Goal: Transaction & Acquisition: Purchase product/service

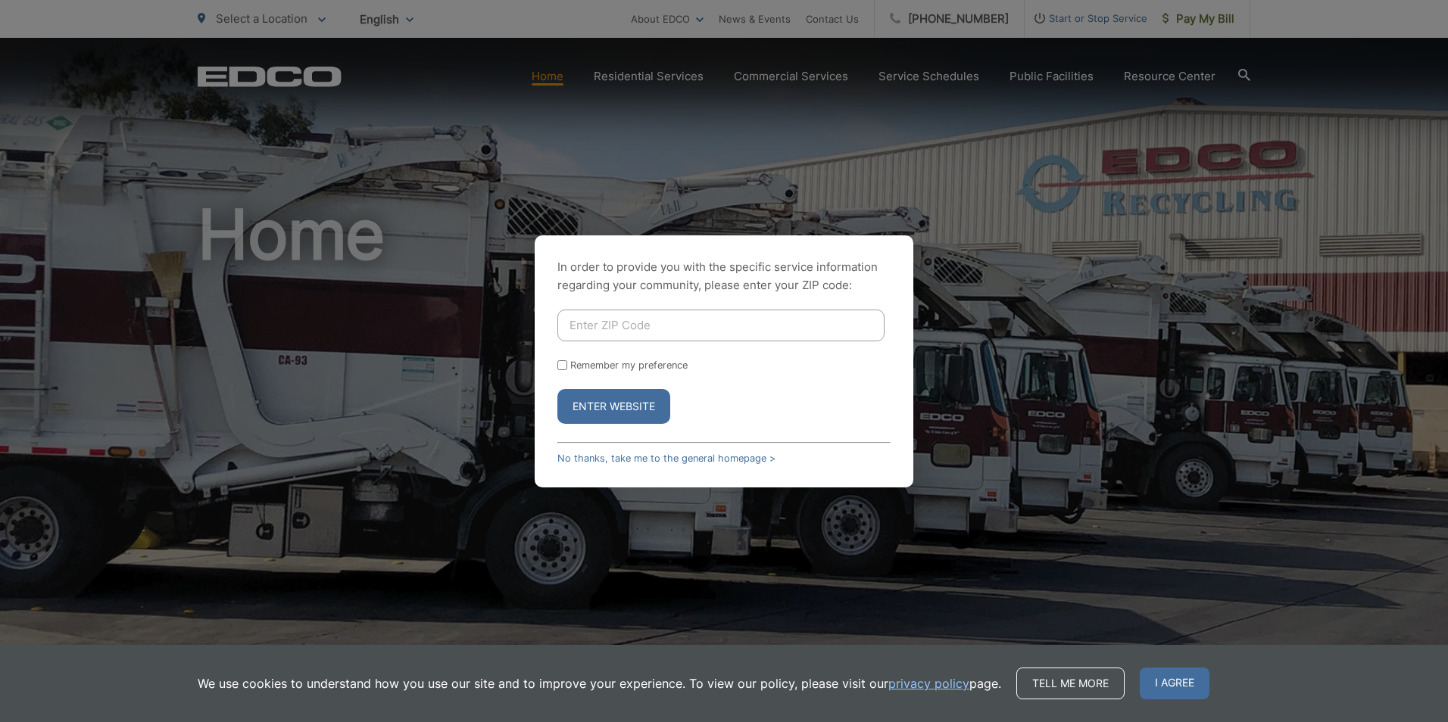
click at [664, 329] on input "Enter ZIP Code" at bounding box center [720, 326] width 327 height 32
click at [613, 319] on input "92029" at bounding box center [720, 326] width 327 height 32
type input "92082"
click at [623, 407] on button "Enter Website" at bounding box center [613, 406] width 113 height 35
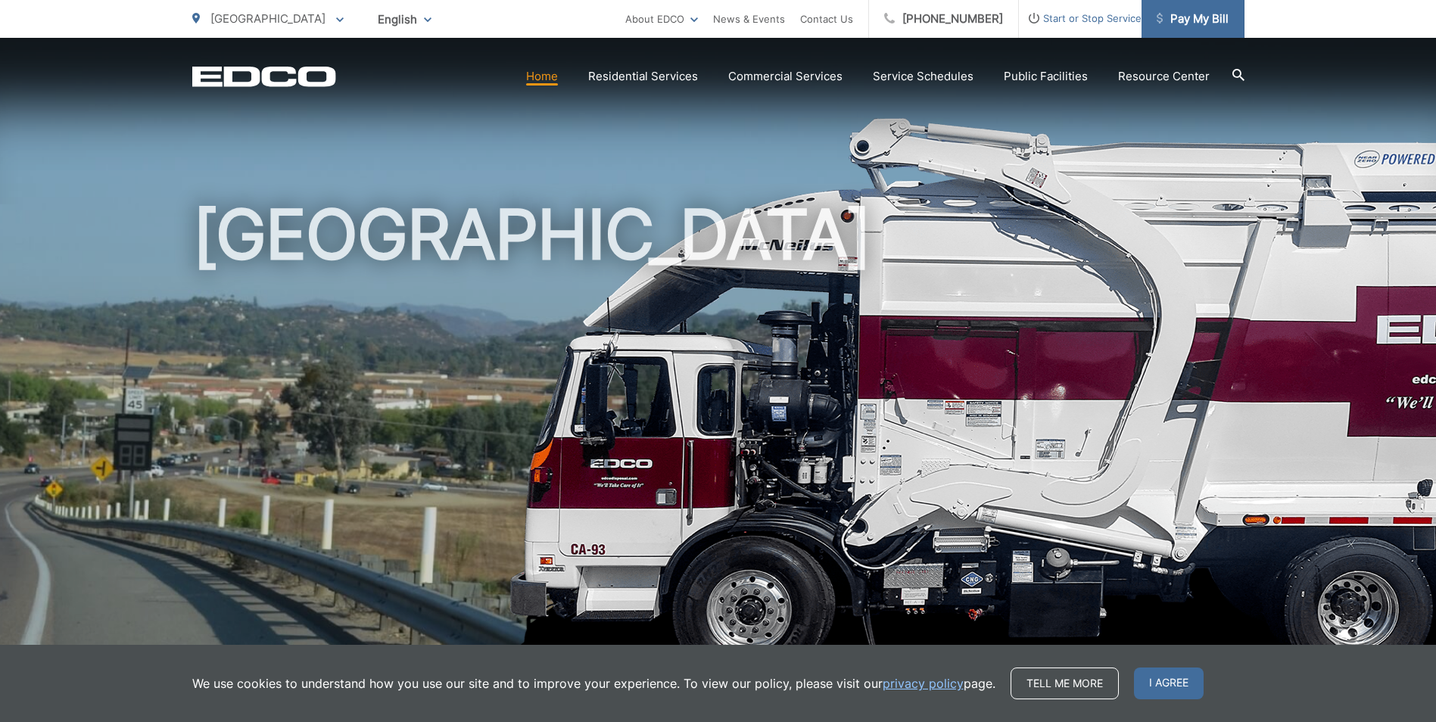
click at [1195, 25] on span "Pay My Bill" at bounding box center [1193, 19] width 72 height 18
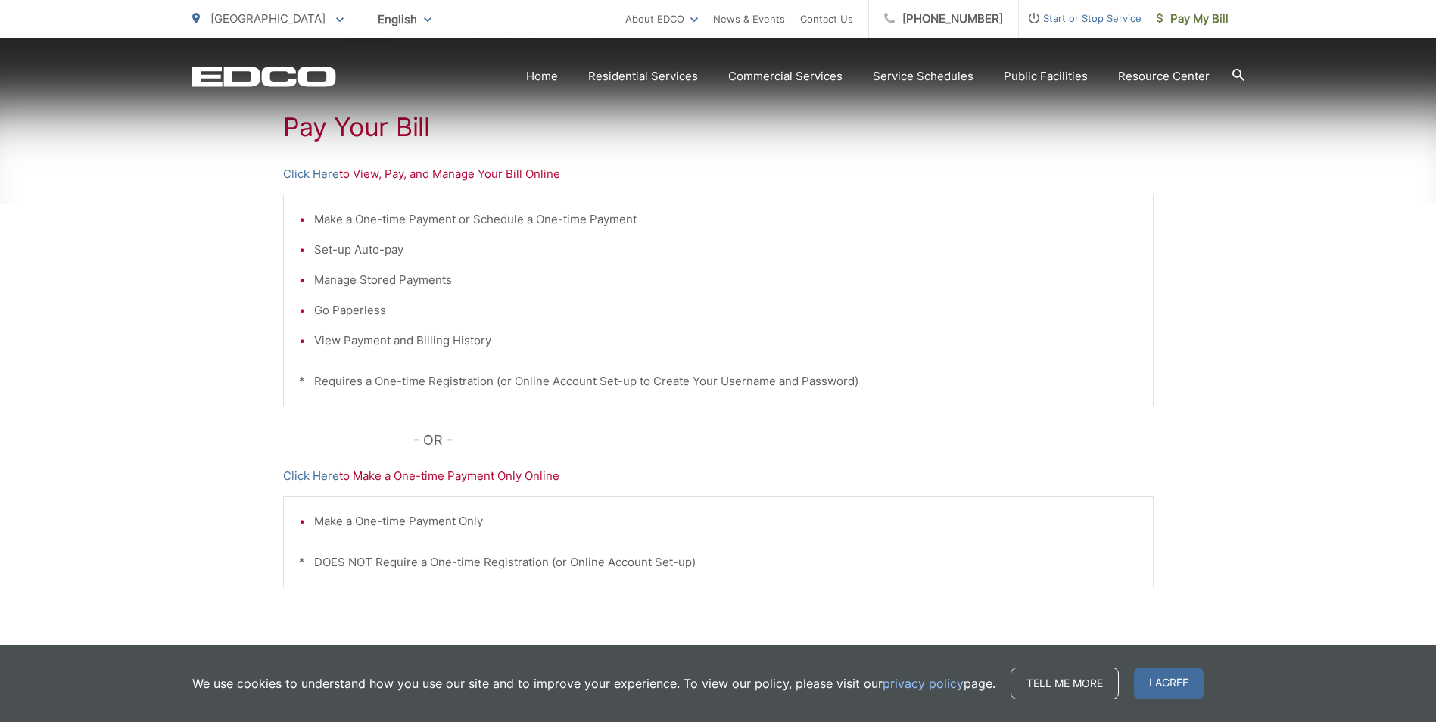
scroll to position [303, 0]
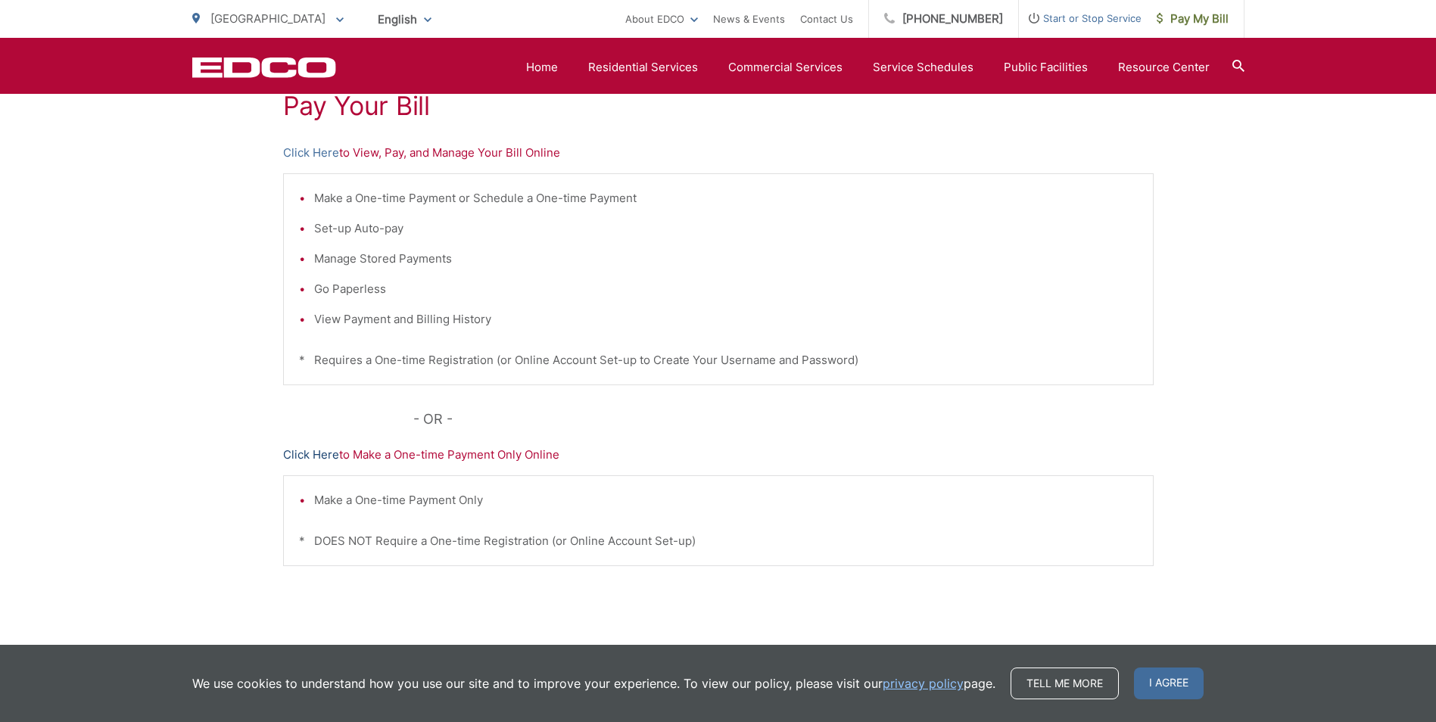
click at [301, 458] on link "Click Here" at bounding box center [311, 455] width 56 height 18
click at [304, 152] on link "Click Here" at bounding box center [311, 153] width 56 height 18
